Goal: Transaction & Acquisition: Download file/media

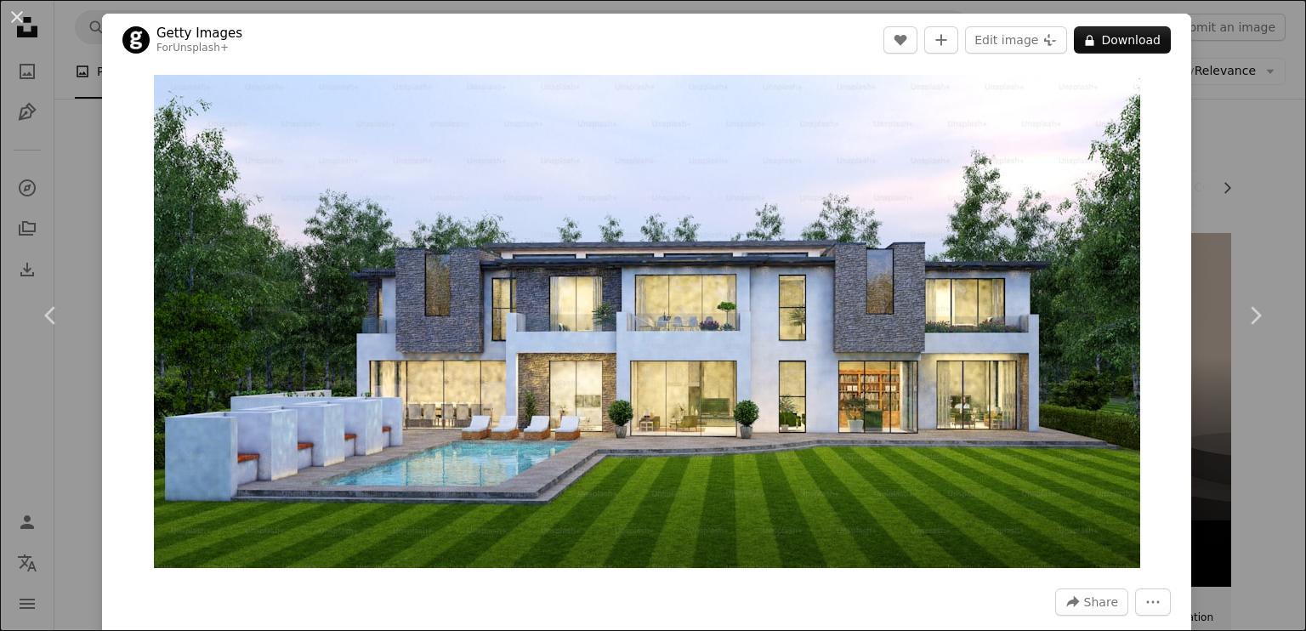
scroll to position [16683, 0]
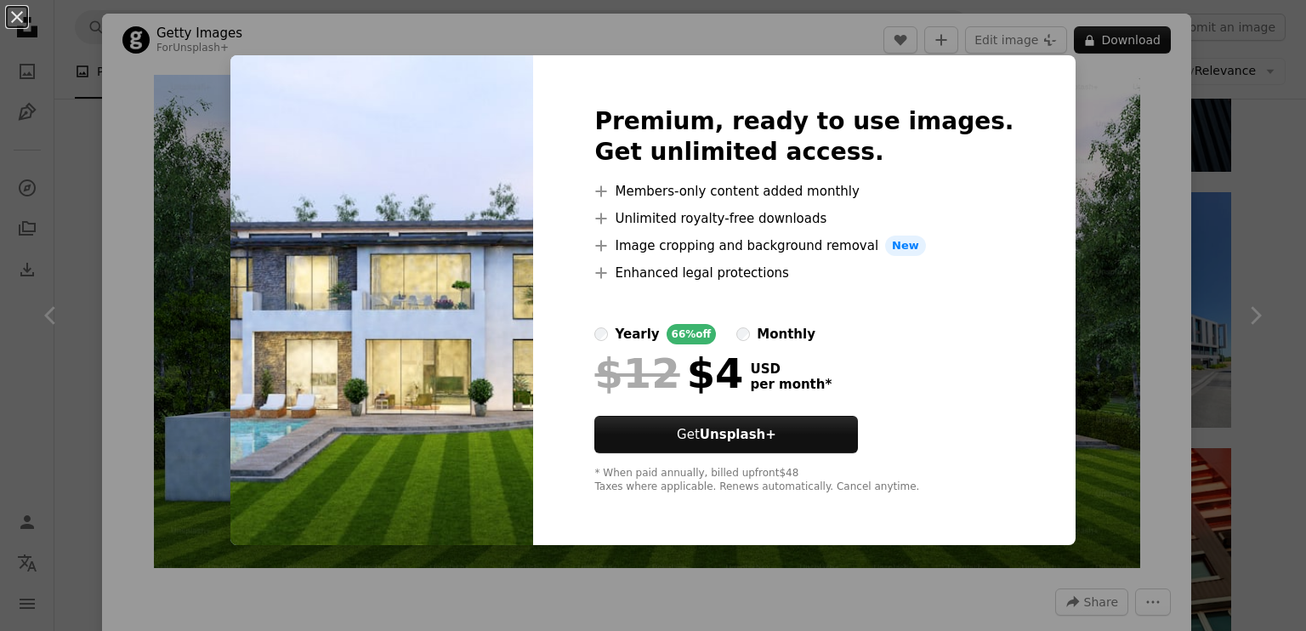
click at [1229, 93] on div "An X shape Premium, ready to use images. Get unlimited access. A plus sign Memb…" at bounding box center [653, 315] width 1306 height 631
